Goal: Submit feedback/report problem: Submit feedback/report problem

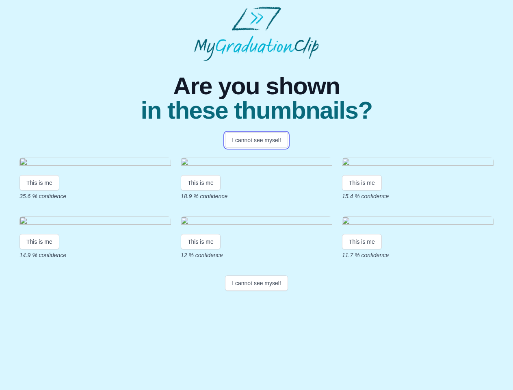
click at [256, 140] on button "I cannot see myself" at bounding box center [256, 139] width 63 height 15
click at [39, 256] on html "Are you shown in these thumbnails? I cannot see myself This is me 35.6 % confid…" at bounding box center [256, 150] width 513 height 301
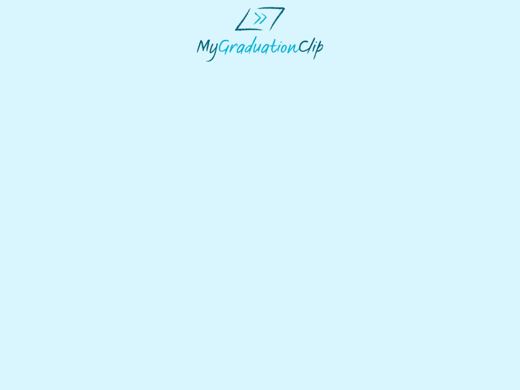
click at [202, 68] on html at bounding box center [260, 34] width 520 height 68
click at [364, 68] on html at bounding box center [260, 34] width 520 height 68
click at [39, 68] on html at bounding box center [260, 34] width 520 height 68
click at [202, 68] on html at bounding box center [260, 34] width 520 height 68
click at [364, 68] on html at bounding box center [260, 34] width 520 height 68
